Goal: Transaction & Acquisition: Register for event/course

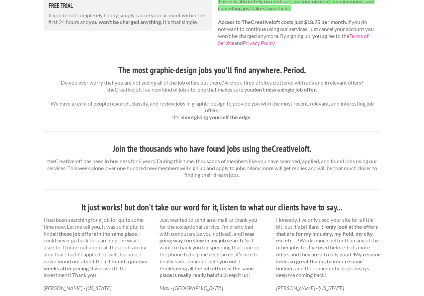
scroll to position [199, 0]
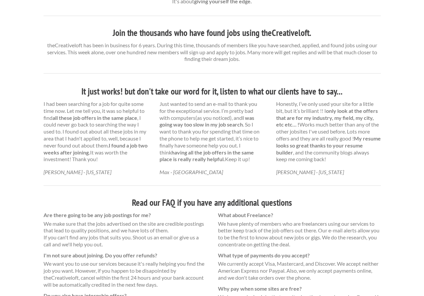
scroll to position [397, 0]
